Goal: Download file/media

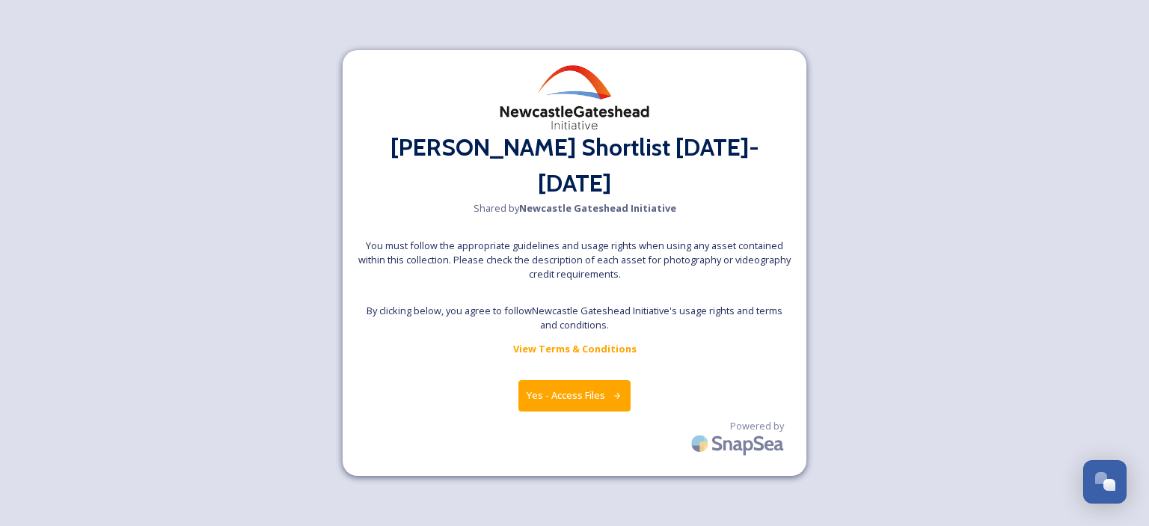
click at [593, 383] on button "Yes - Access Files" at bounding box center [574, 395] width 112 height 31
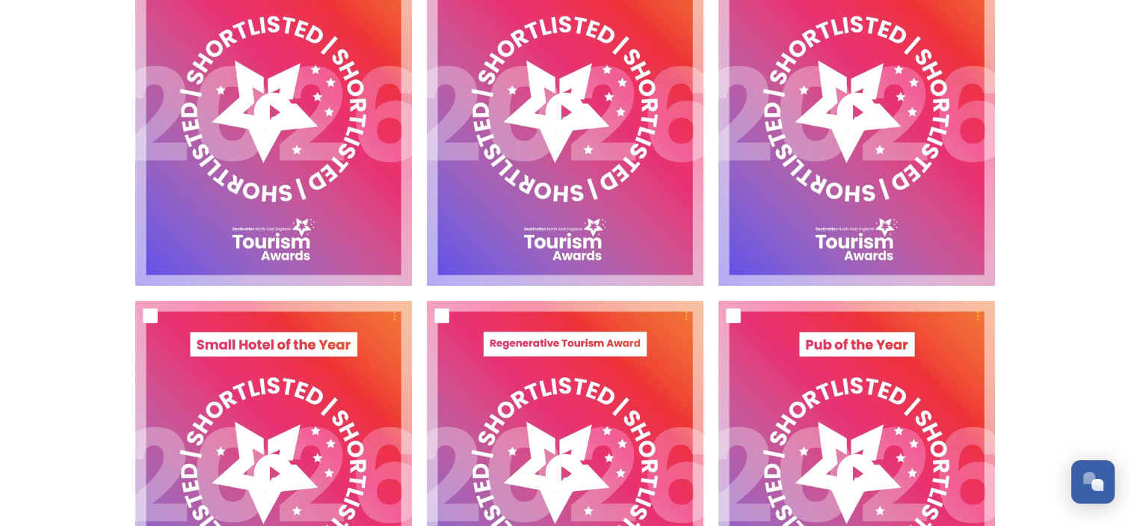
scroll to position [3515, 0]
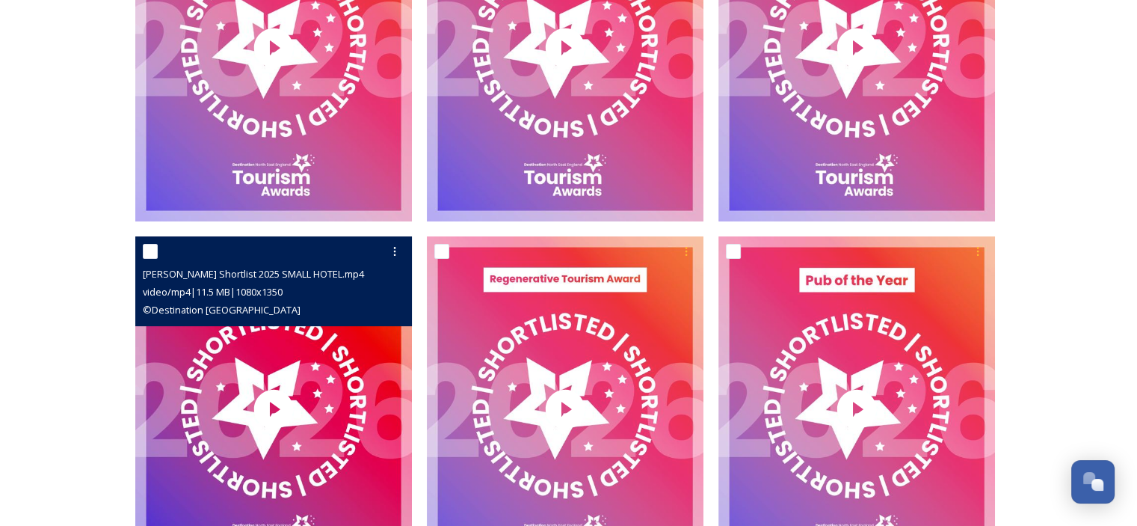
click at [152, 244] on input "checkbox" at bounding box center [150, 251] width 15 height 15
checkbox input "true"
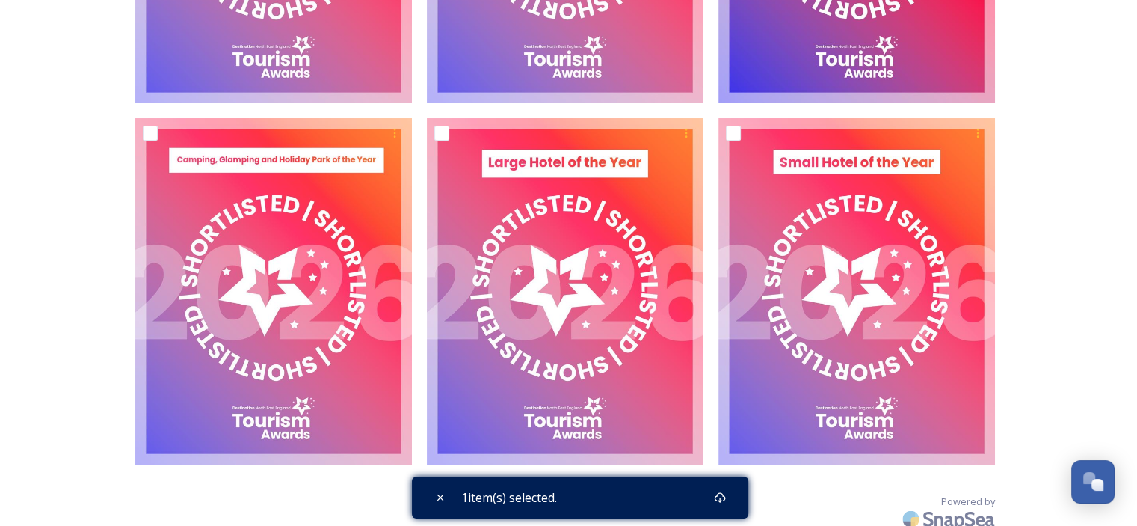
scroll to position [6183, 0]
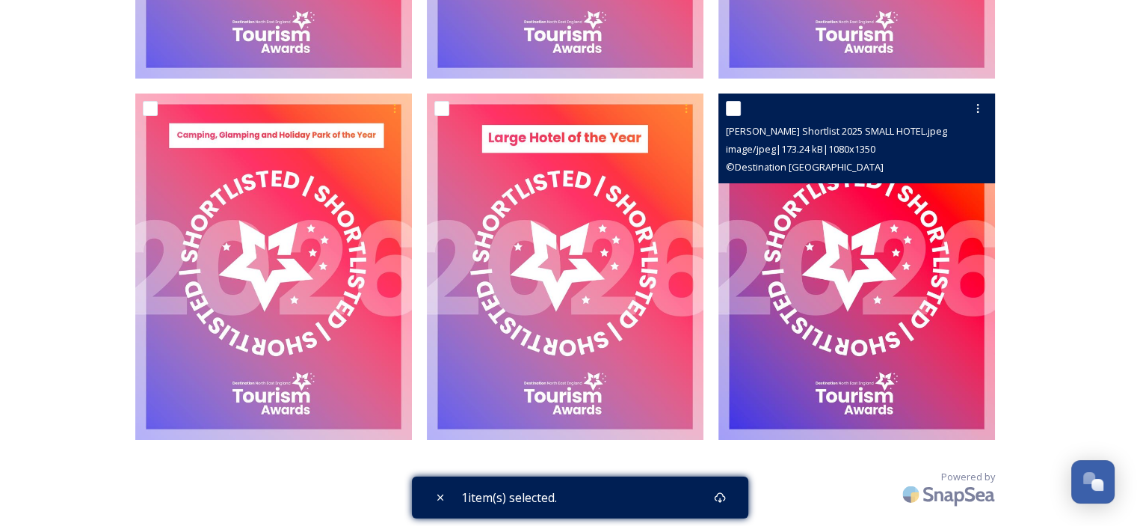
click at [733, 105] on input "checkbox" at bounding box center [733, 108] width 15 height 15
checkbox input "true"
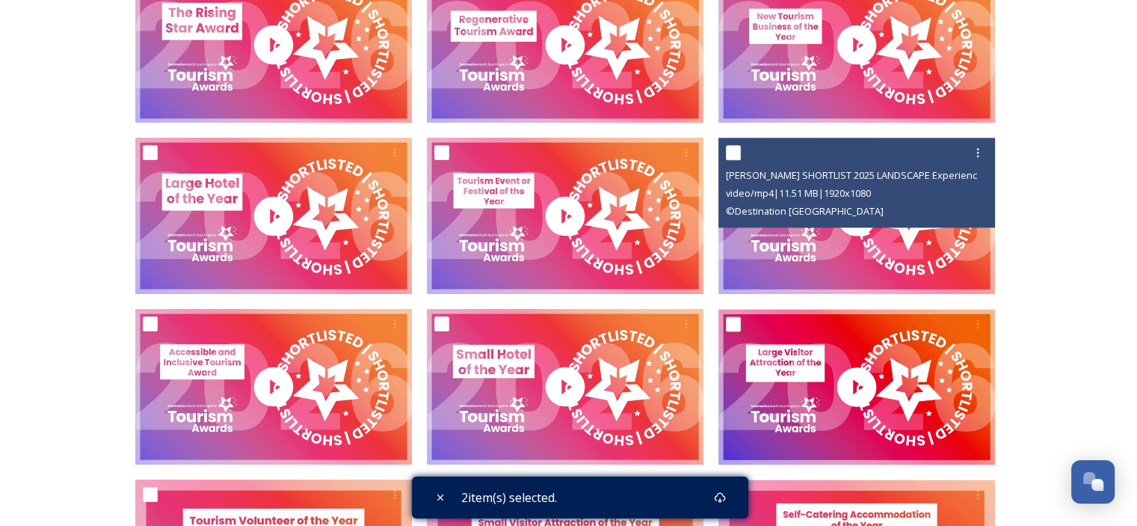
scroll to position [1920, 0]
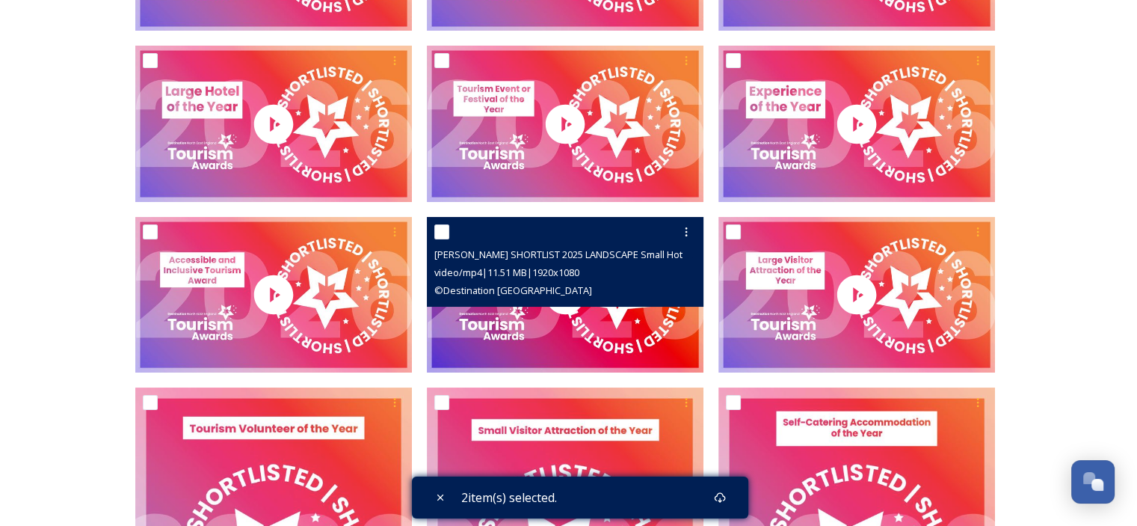
click at [441, 231] on input "checkbox" at bounding box center [441, 231] width 15 height 15
checkbox input "true"
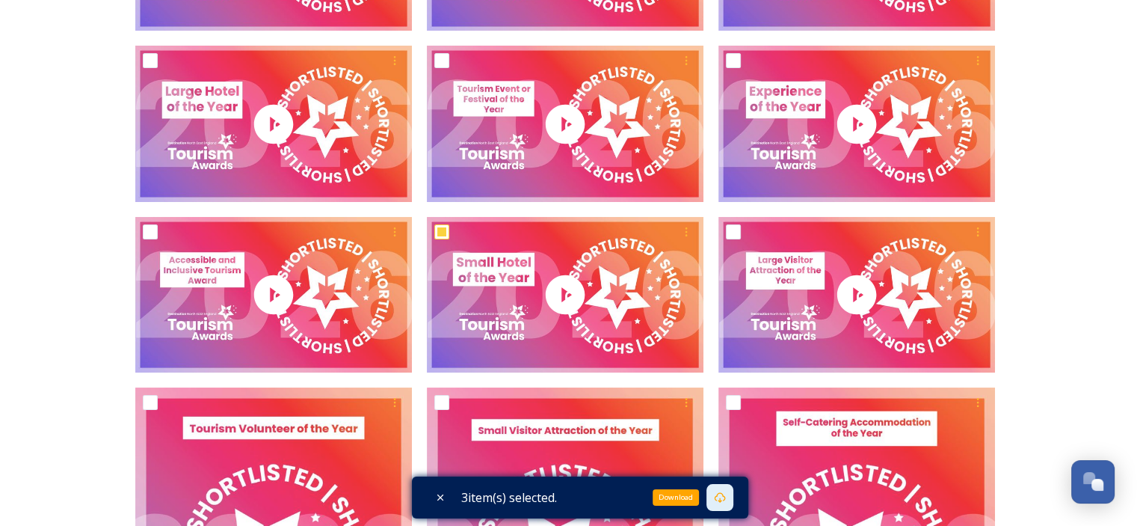
click at [733, 497] on div "Download" at bounding box center [720, 497] width 27 height 27
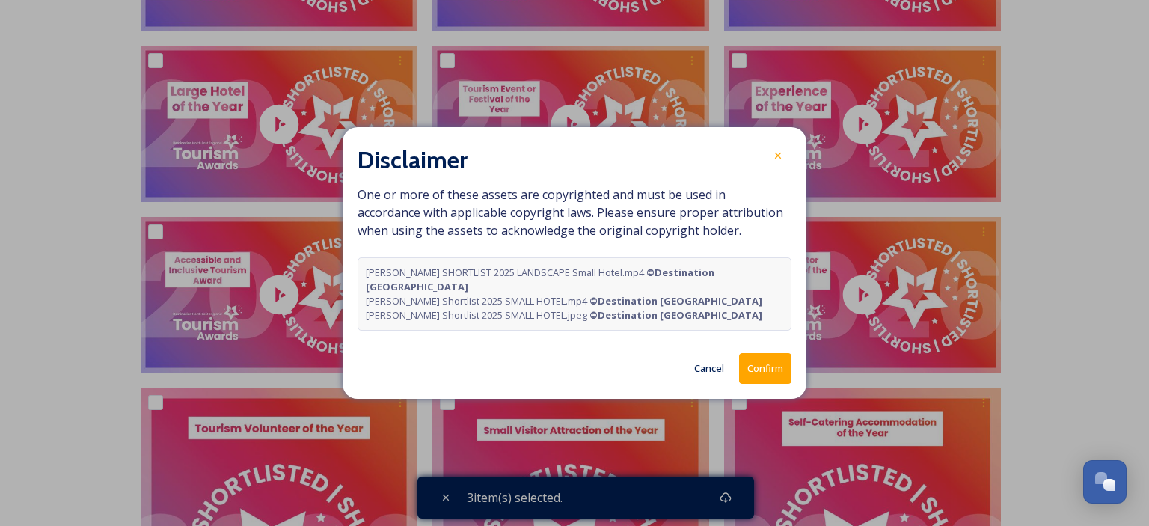
click at [757, 354] on button "Confirm" at bounding box center [765, 368] width 52 height 31
